Goal: Navigation & Orientation: Find specific page/section

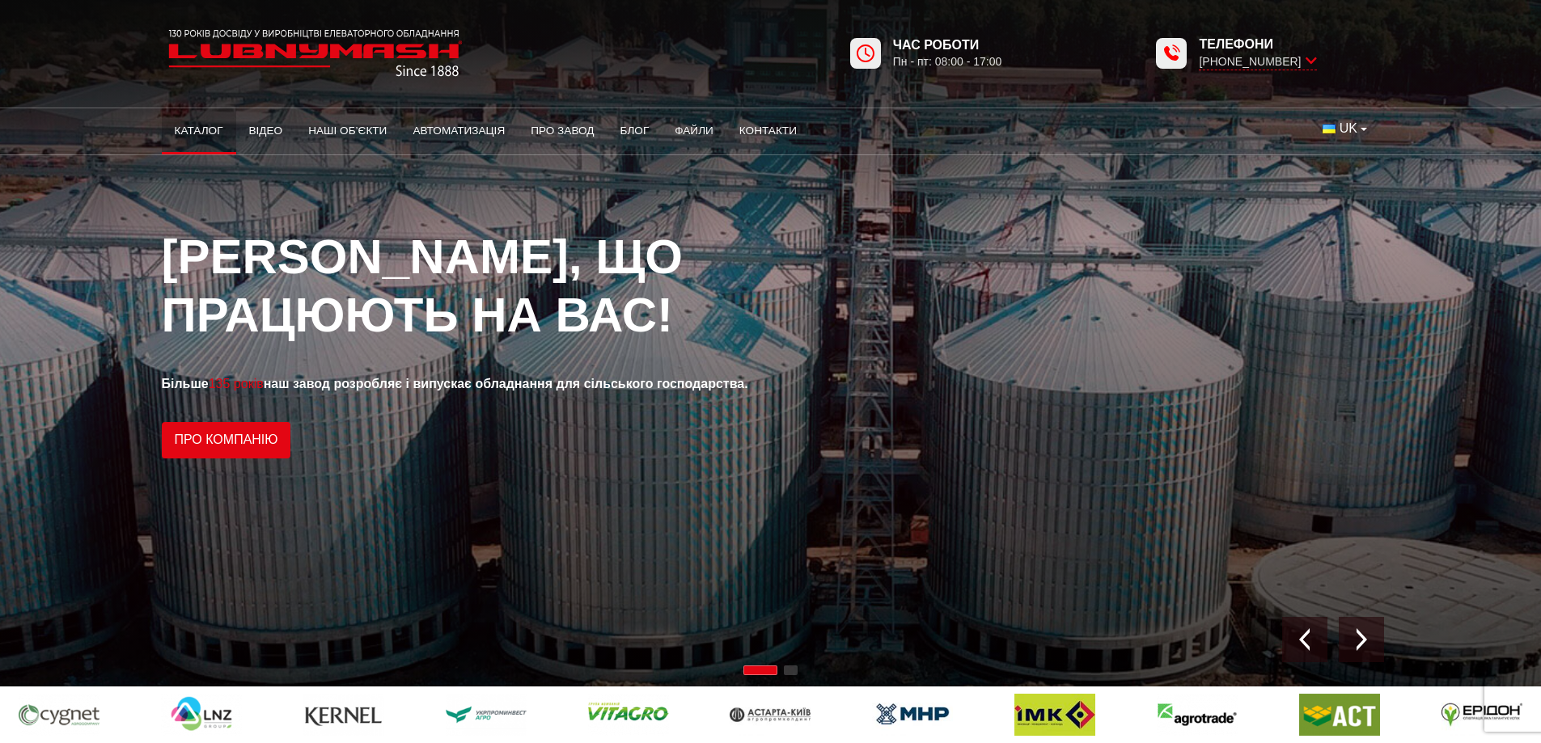
click at [199, 126] on link "Каталог" at bounding box center [199, 131] width 74 height 36
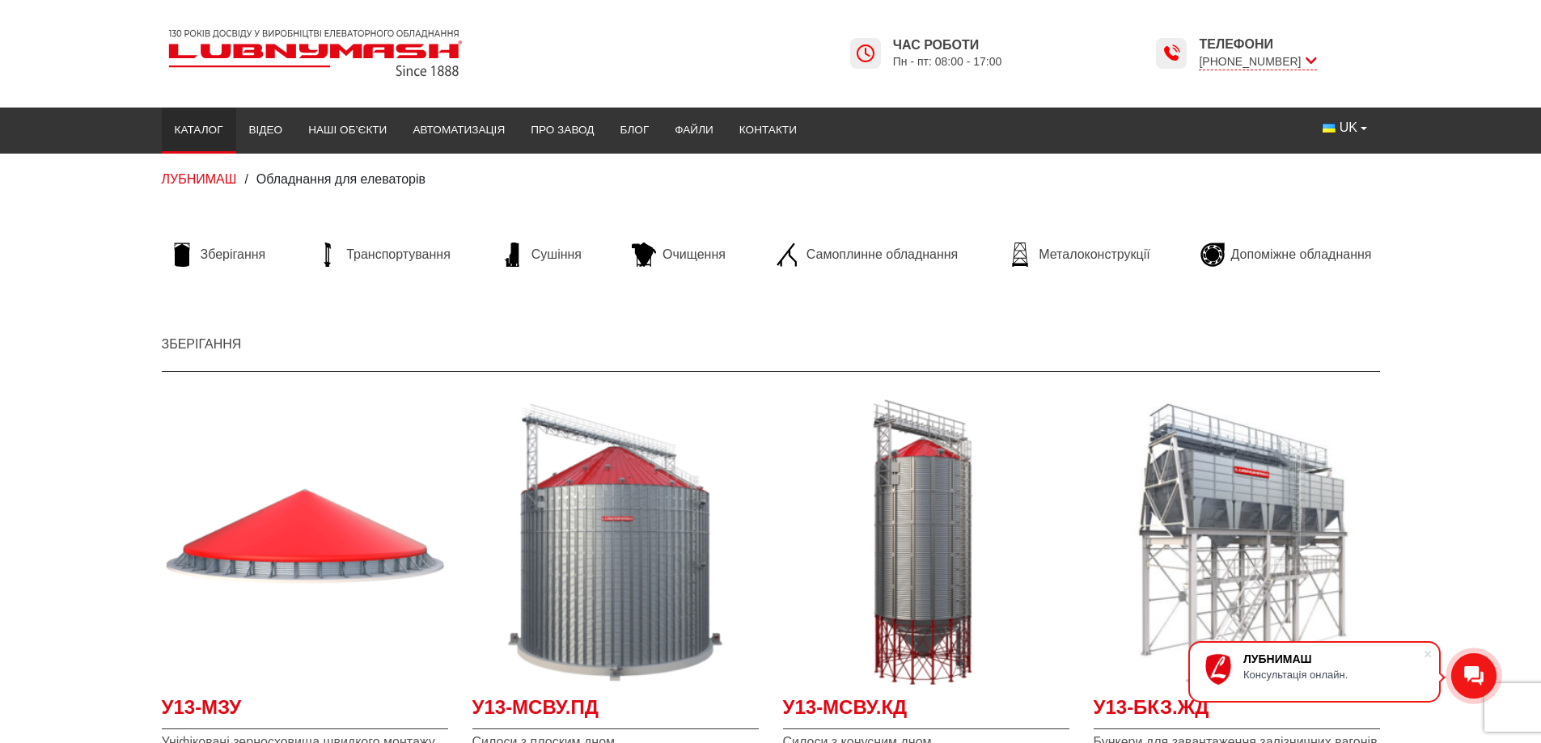
click at [240, 49] on img at bounding box center [315, 53] width 307 height 61
